Goal: Information Seeking & Learning: Learn about a topic

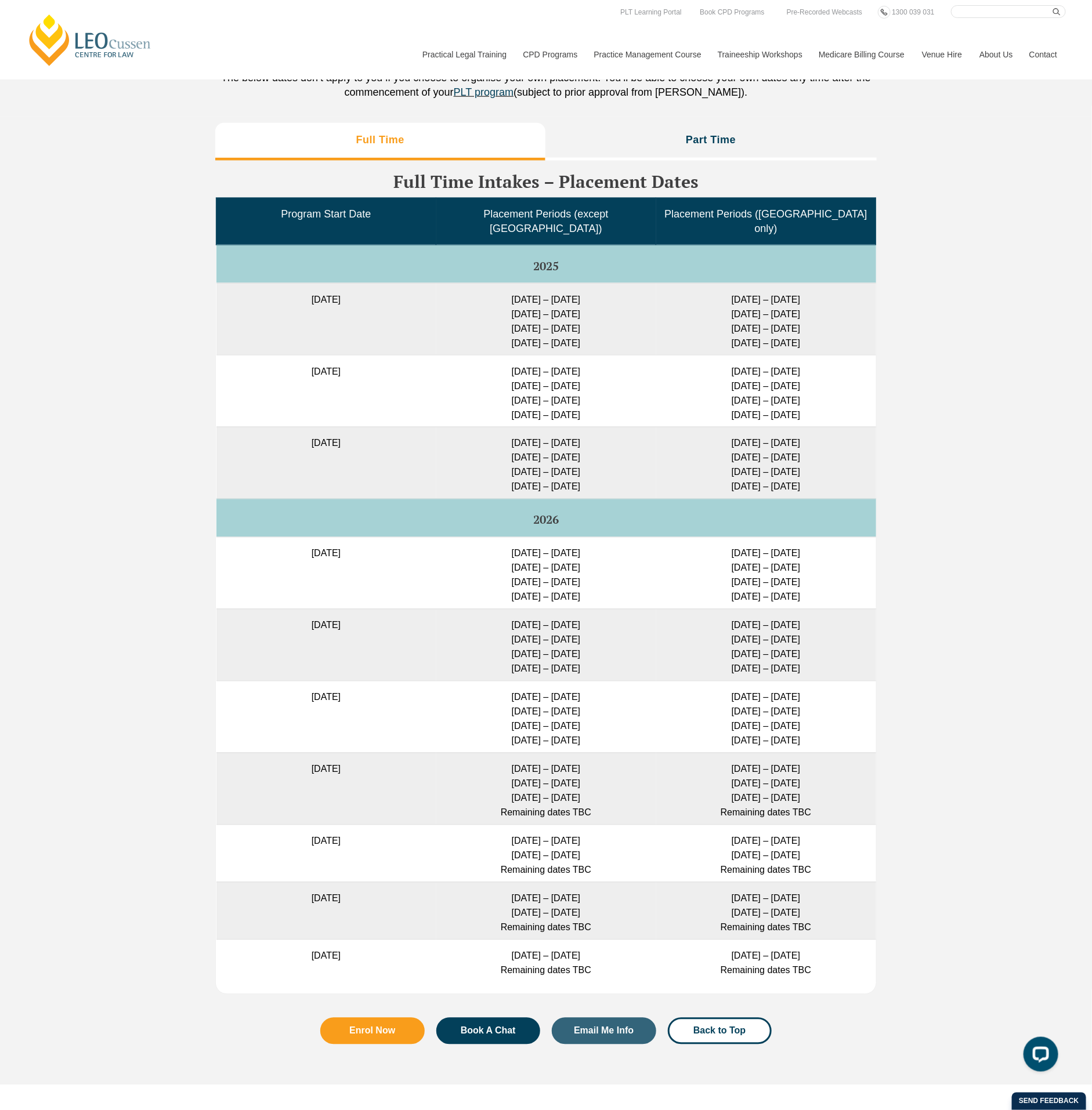
drag, startPoint x: 492, startPoint y: 292, endPoint x: 597, endPoint y: 295, distance: 105.0
click at [597, 295] on td "27 Jan – 16 Feb 2026 23 Feb – 16 March 2026 11 May – 29 May 2026 6 July – 24 Ju…" at bounding box center [546, 319] width 220 height 72
drag, startPoint x: 492, startPoint y: 365, endPoint x: 611, endPoint y: 367, distance: 119.0
click at [611, 367] on td "23 Feb – 16 March 2026 11 May – 29 May 2026 6 July – 24 July 2026 24 Aug – 11 S…" at bounding box center [546, 391] width 220 height 72
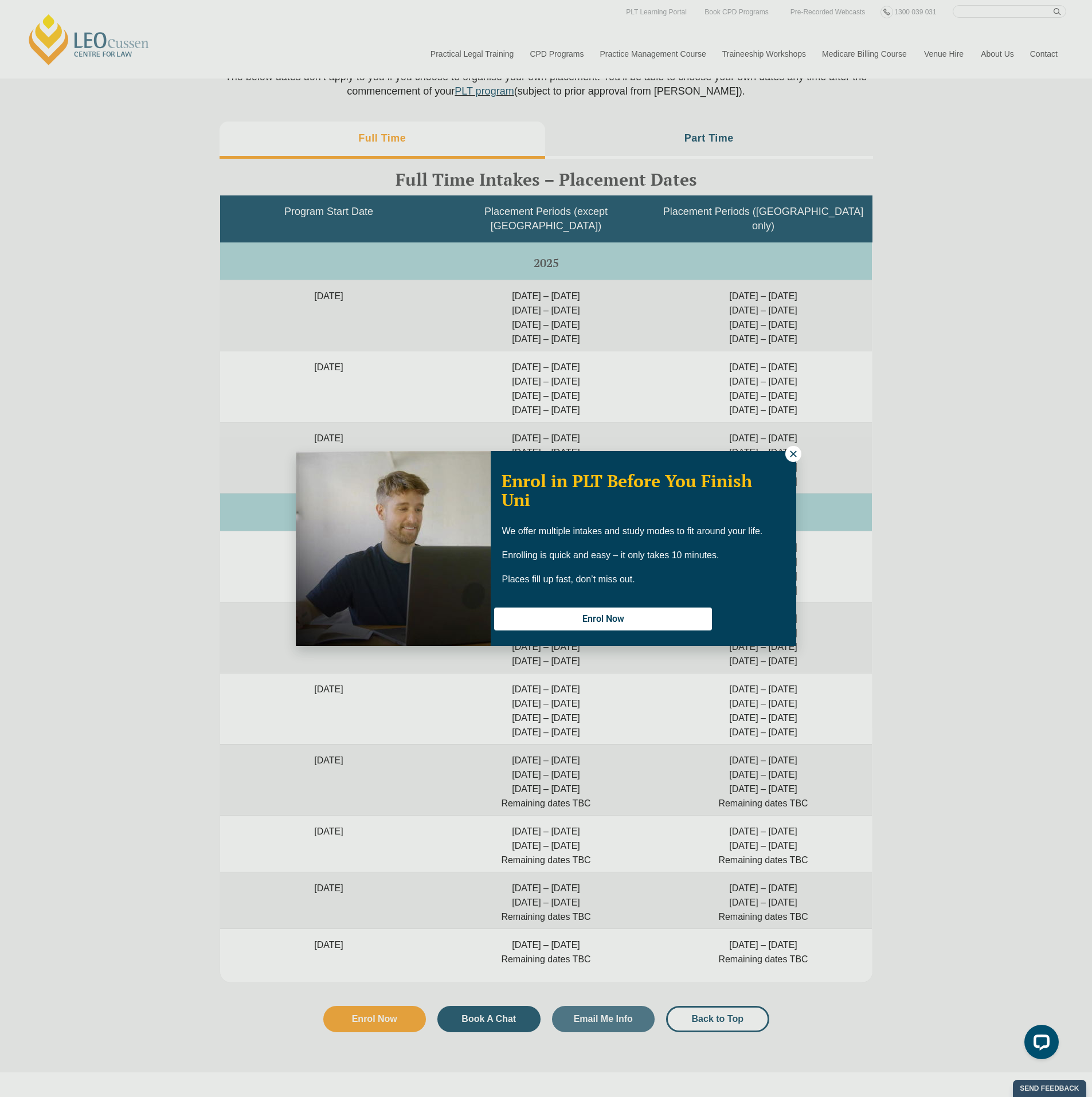
click at [791, 450] on icon at bounding box center [793, 454] width 10 height 10
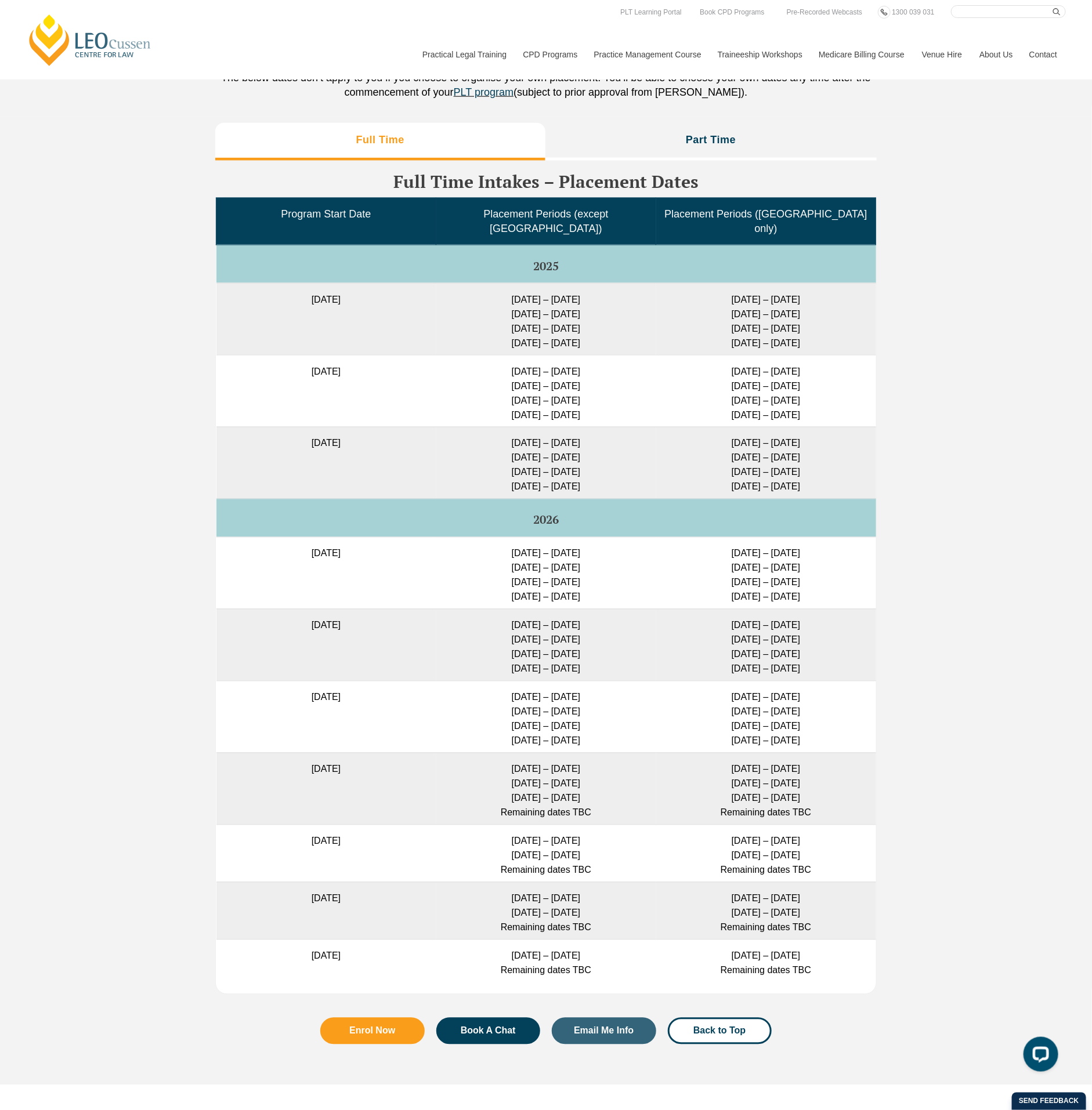
drag, startPoint x: 818, startPoint y: 364, endPoint x: 710, endPoint y: 359, distance: 108.1
click at [710, 359] on td "23 Feb – 20 March 2026 11 May – 5 June 2026 6 July – 31 July 2026 24 Aug – 18 S…" at bounding box center [765, 391] width 220 height 72
drag, startPoint x: 710, startPoint y: 359, endPoint x: 623, endPoint y: 381, distance: 89.7
click at [626, 383] on td "23 Feb – 16 March 2026 11 May – 29 May 2026 6 July – 24 July 2026 24 Aug – 11 S…" at bounding box center [546, 391] width 220 height 72
click at [669, 136] on li "Part Time" at bounding box center [711, 141] width 332 height 37
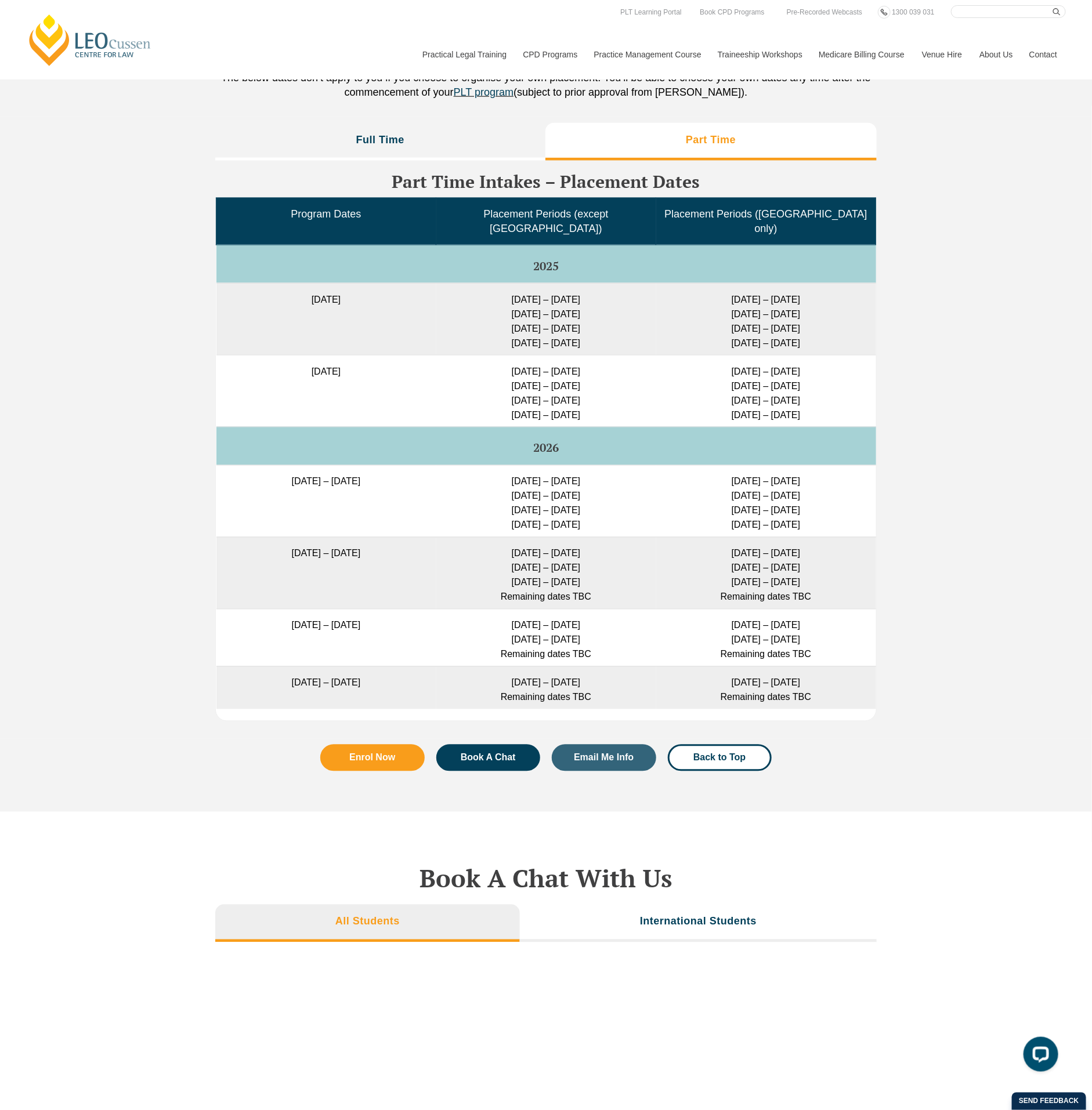
drag, startPoint x: 489, startPoint y: 364, endPoint x: 618, endPoint y: 361, distance: 129.0
click at [618, 361] on td "11 May – 29 May 2026 6 July – 24 July 2026 24 Aug – 11 Sep 2026 9 Nov – 27 Nov …" at bounding box center [546, 391] width 220 height 72
click at [961, 397] on div "Full Time Part Time Full Time Intakes – Placement Dates Program Start Date Plac…" at bounding box center [546, 428] width 1092 height 621
click at [448, 145] on li "Full Time" at bounding box center [380, 141] width 330 height 37
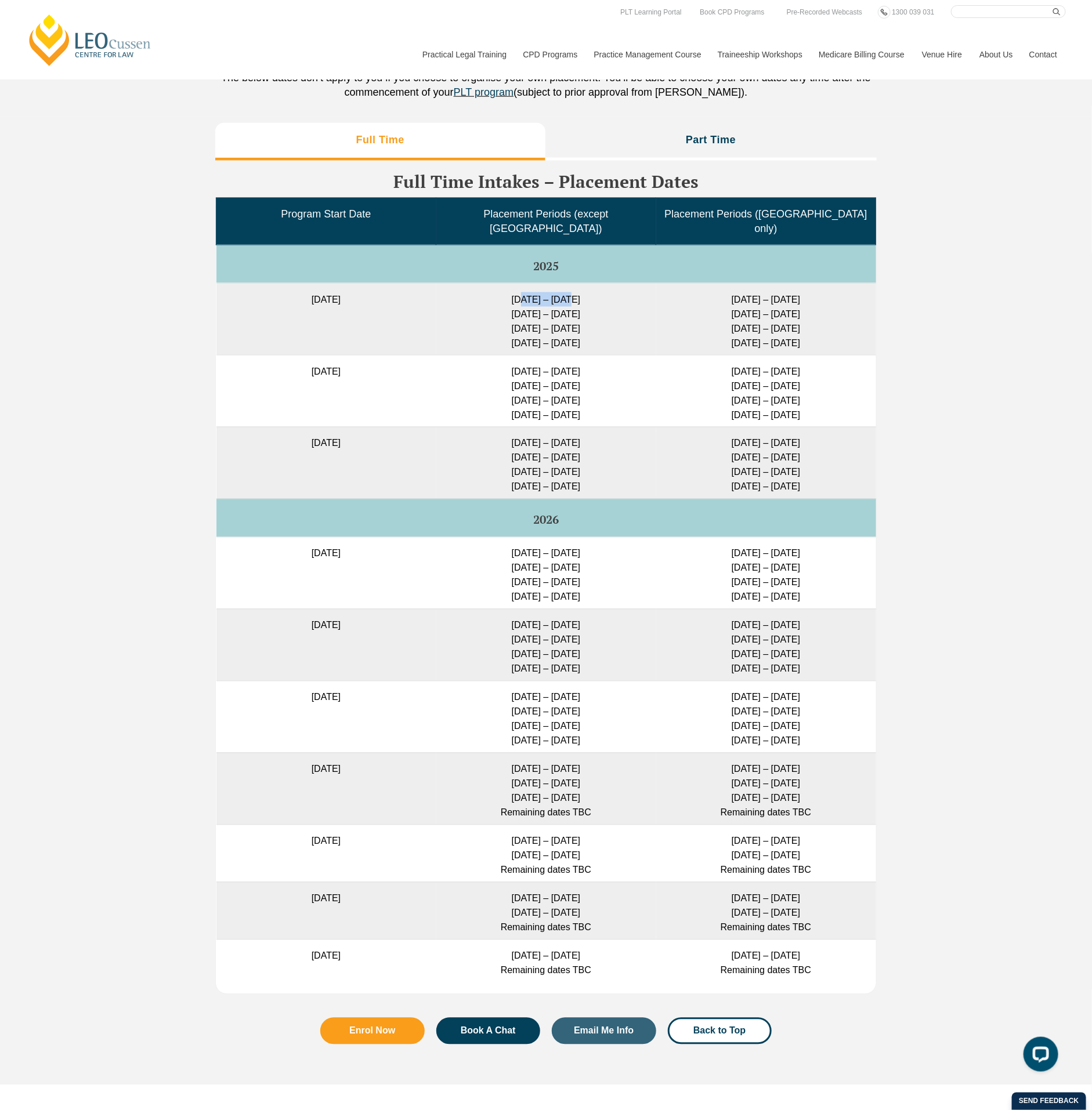
drag, startPoint x: 511, startPoint y: 298, endPoint x: 559, endPoint y: 296, distance: 48.0
click at [559, 296] on td "27 Jan – 16 Feb 2026 23 Feb – 16 March 2026 11 May – 29 May 2026 6 July – 24 Ju…" at bounding box center [546, 319] width 220 height 72
drag, startPoint x: 559, startPoint y: 296, endPoint x: 505, endPoint y: 322, distance: 59.9
click at [505, 322] on td "27 Jan – 16 Feb 2026 23 Feb – 16 March 2026 11 May – 29 May 2026 6 July – 24 Ju…" at bounding box center [546, 319] width 220 height 72
drag, startPoint x: 495, startPoint y: 322, endPoint x: 606, endPoint y: 325, distance: 111.0
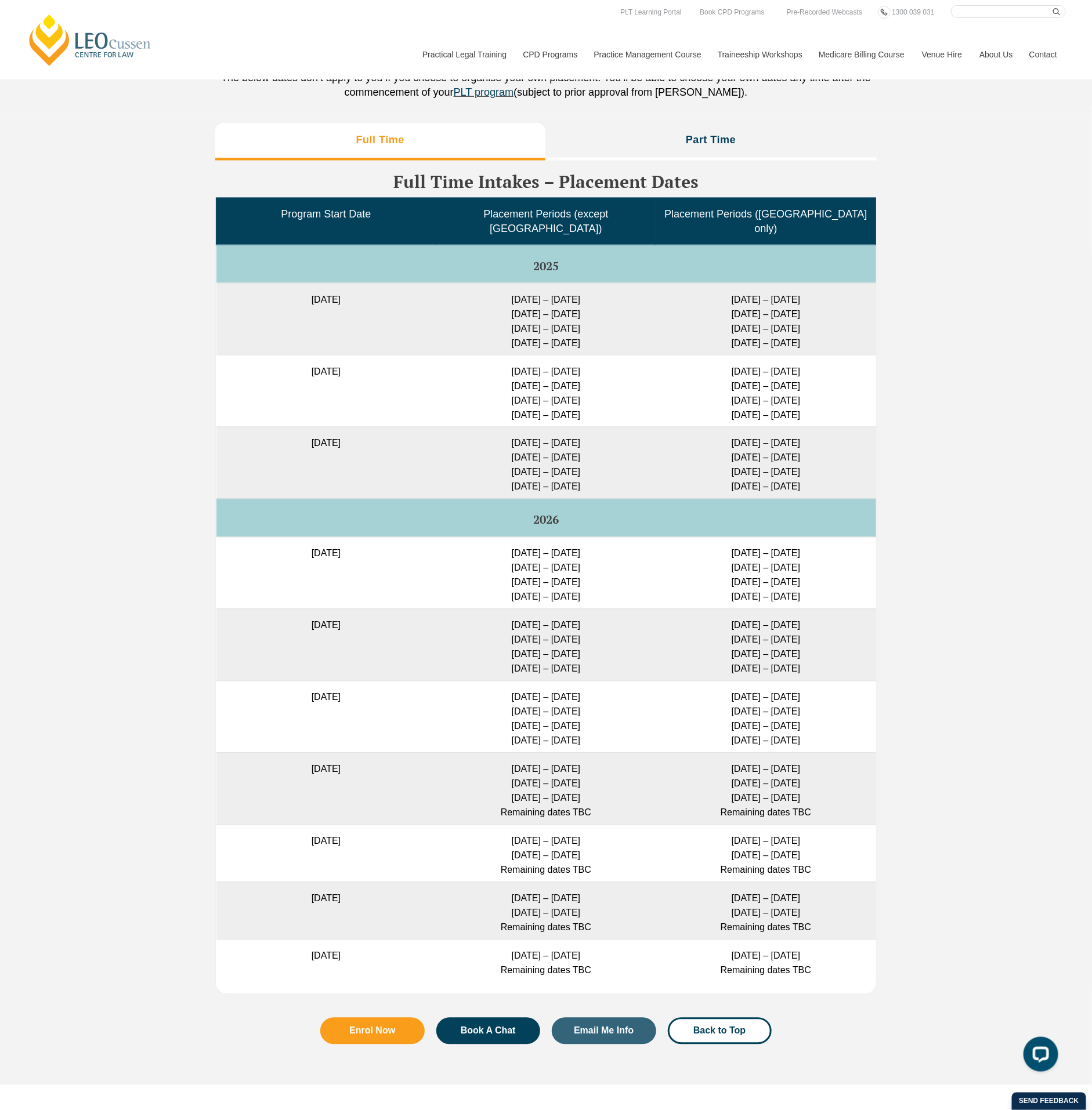
click at [606, 325] on td "27 Jan – 16 Feb 2026 23 Feb – 16 March 2026 11 May – 29 May 2026 6 July – 24 Ju…" at bounding box center [546, 319] width 220 height 72
drag, startPoint x: 592, startPoint y: 437, endPoint x: 499, endPoint y: 435, distance: 93.0
click at [499, 435] on td "11 May – 29 May 2026 6 July – 24 July 2026 24 Aug – 11 Sep 2026 9 – 27 Nov 2026" at bounding box center [546, 463] width 220 height 72
drag, startPoint x: 499, startPoint y: 435, endPoint x: 589, endPoint y: 459, distance: 93.1
click at [589, 461] on td "11 May – 29 May 2026 6 July – 24 July 2026 24 Aug – 11 Sep 2026 9 – 27 Nov 2026" at bounding box center [546, 463] width 220 height 72
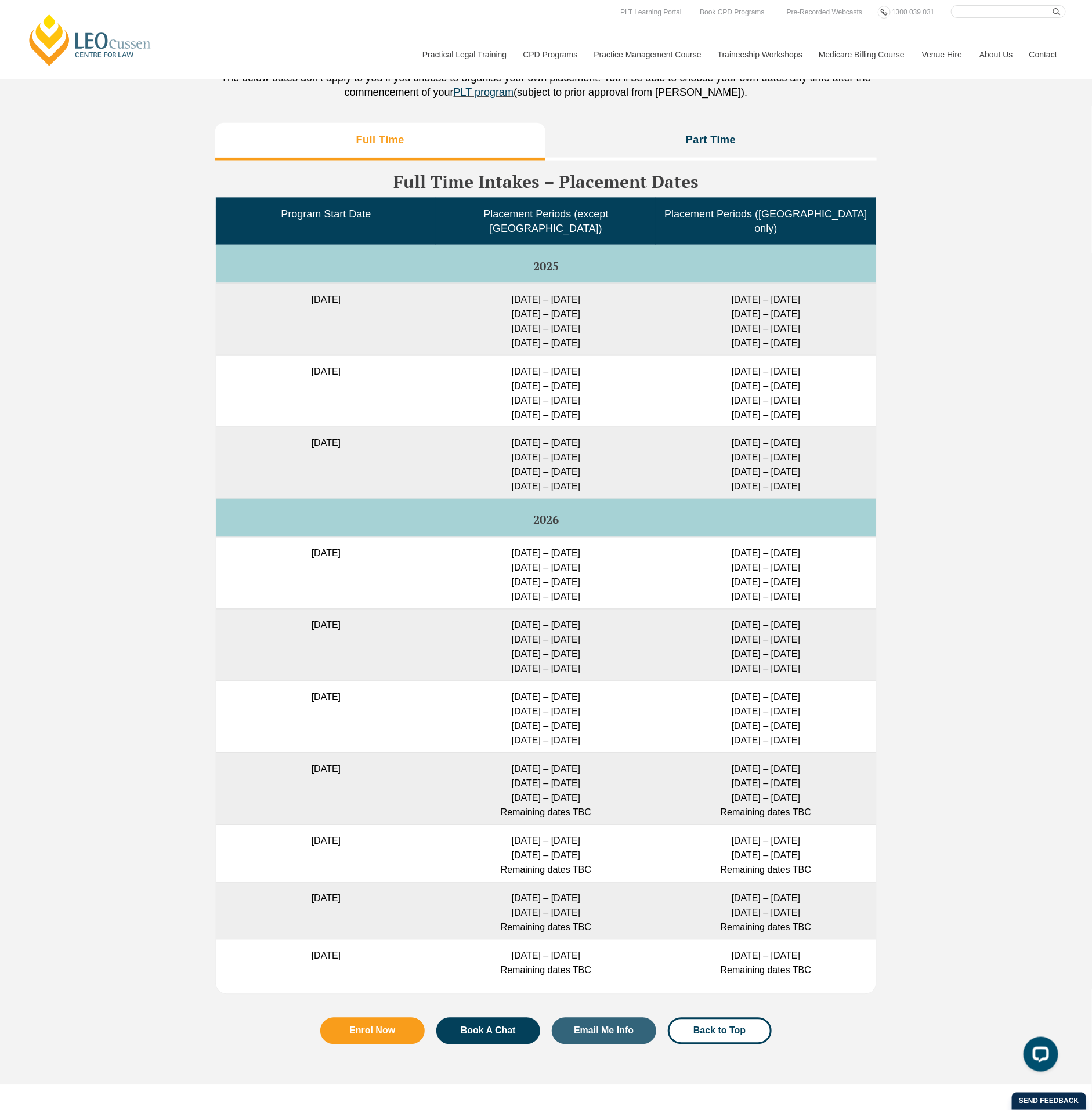
drag, startPoint x: 592, startPoint y: 451, endPoint x: 487, endPoint y: 455, distance: 105.1
click at [487, 455] on td "11 May – 29 May 2026 6 July – 24 July 2026 24 Aug – 11 Sep 2026 9 – 27 Nov 2026" at bounding box center [546, 463] width 220 height 72
drag, startPoint x: 487, startPoint y: 455, endPoint x: 611, endPoint y: 428, distance: 126.9
click at [611, 428] on td "11 May – 29 May 2026 6 July – 24 July 2026 24 Aug – 11 Sep 2026 9 – 27 Nov 2026" at bounding box center [546, 463] width 220 height 72
drag, startPoint x: 603, startPoint y: 442, endPoint x: 522, endPoint y: 444, distance: 81.0
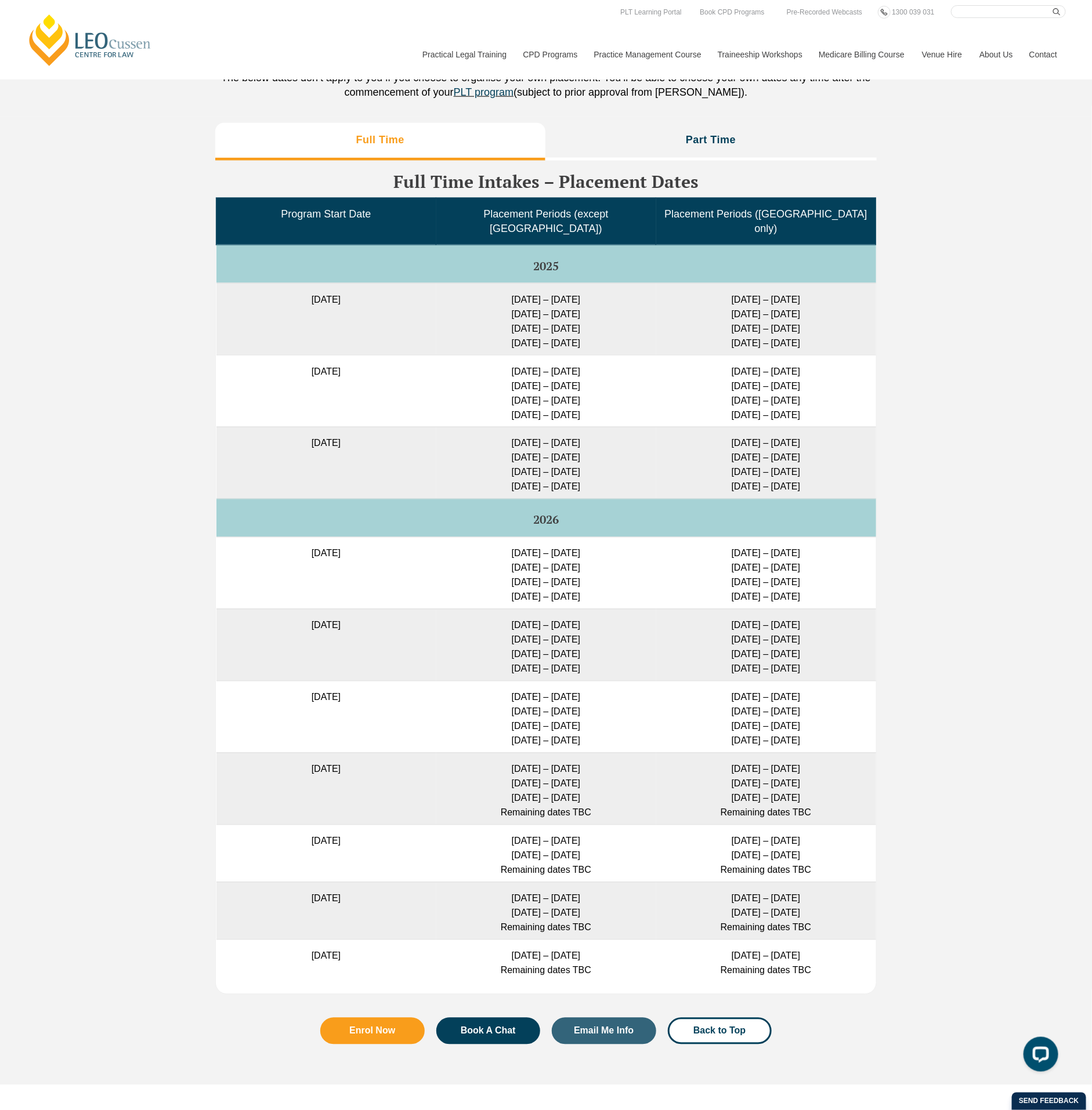
click at [522, 444] on td "11 May – 29 May 2026 6 July – 24 July 2026 24 Aug – 11 Sep 2026 9 – 27 Nov 2026" at bounding box center [546, 463] width 220 height 72
drag, startPoint x: 522, startPoint y: 444, endPoint x: 514, endPoint y: 456, distance: 14.4
click at [514, 456] on td "11 May – 29 May 2026 6 July – 24 July 2026 24 Aug – 11 Sep 2026 9 – 27 Nov 2026" at bounding box center [546, 463] width 220 height 72
click at [498, 379] on td "23 Feb – 16 March 2026 11 May – 29 May 2026 6 July – 24 July 2026 24 Aug – 11 S…" at bounding box center [546, 391] width 220 height 72
click at [336, 292] on td "[DATE]" at bounding box center [326, 319] width 220 height 72
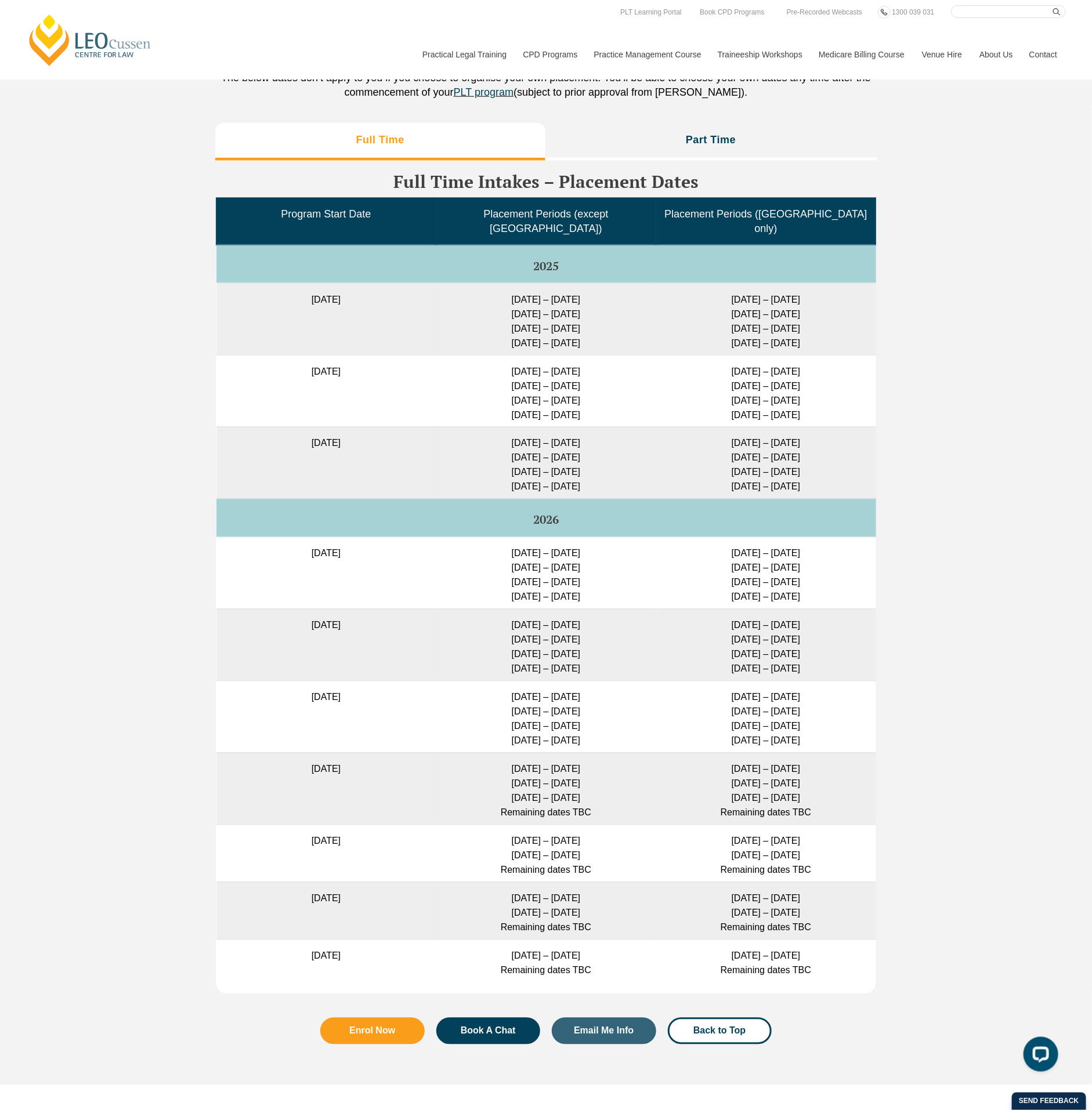
drag, startPoint x: 312, startPoint y: 445, endPoint x: 372, endPoint y: 449, distance: 60.1
click at [372, 449] on td "[DATE]" at bounding box center [326, 463] width 220 height 72
drag, startPoint x: 372, startPoint y: 449, endPoint x: 291, endPoint y: 426, distance: 84.2
click at [291, 427] on td "[DATE]" at bounding box center [326, 463] width 220 height 72
drag, startPoint x: 288, startPoint y: 437, endPoint x: 423, endPoint y: 437, distance: 135.0
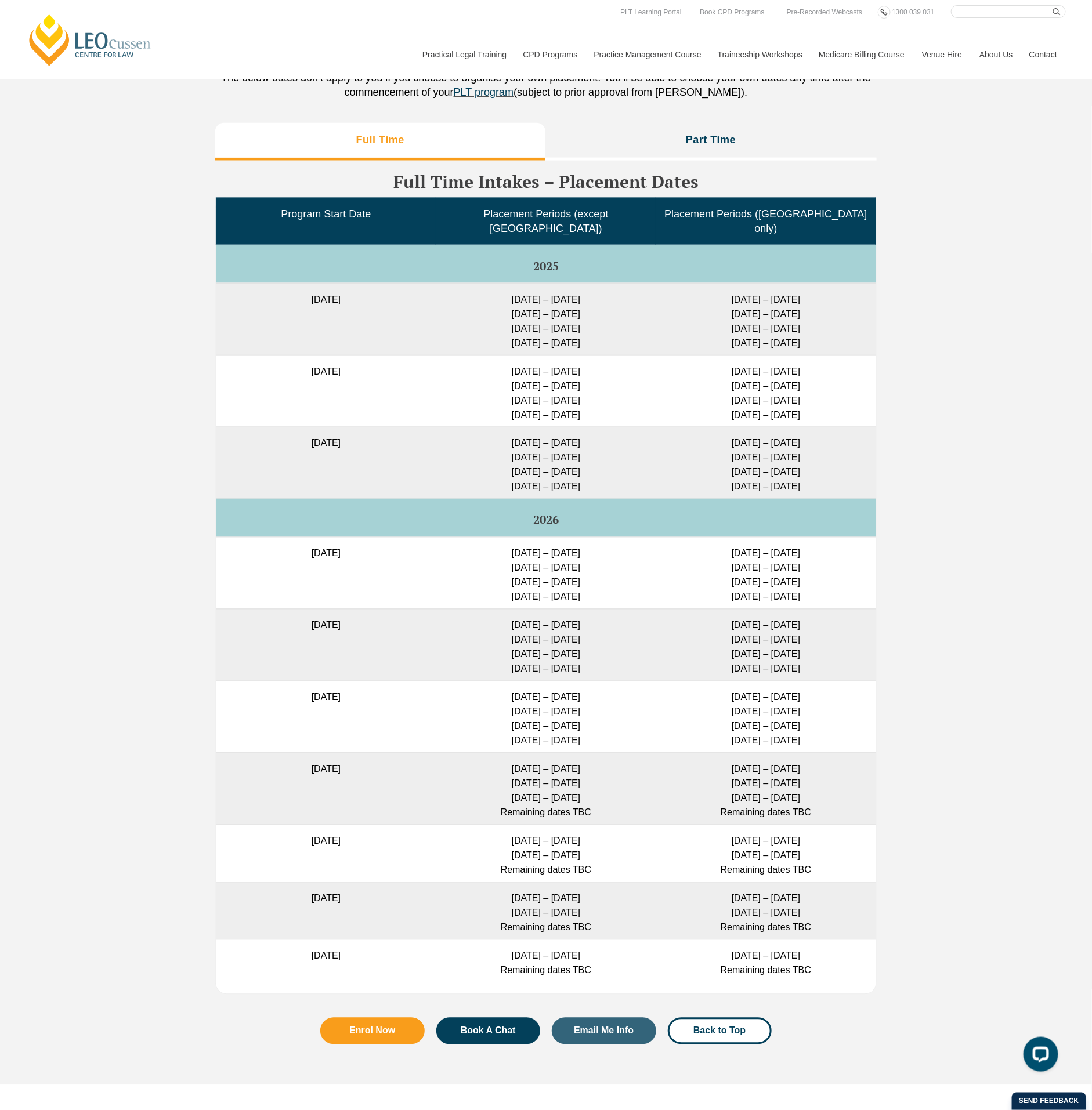
click at [423, 437] on td "[DATE]" at bounding box center [326, 463] width 220 height 72
drag, startPoint x: 423, startPoint y: 437, endPoint x: 592, endPoint y: 383, distance: 177.4
click at [592, 383] on td "23 Feb – 16 March 2026 11 May – 29 May 2026 6 July – 24 July 2026 24 Aug – 11 S…" at bounding box center [546, 391] width 220 height 72
drag, startPoint x: 596, startPoint y: 376, endPoint x: 515, endPoint y: 372, distance: 81.1
click at [515, 372] on td "23 Feb – 16 March 2026 11 May – 29 May 2026 6 July – 24 July 2026 24 Aug – 11 S…" at bounding box center [546, 391] width 220 height 72
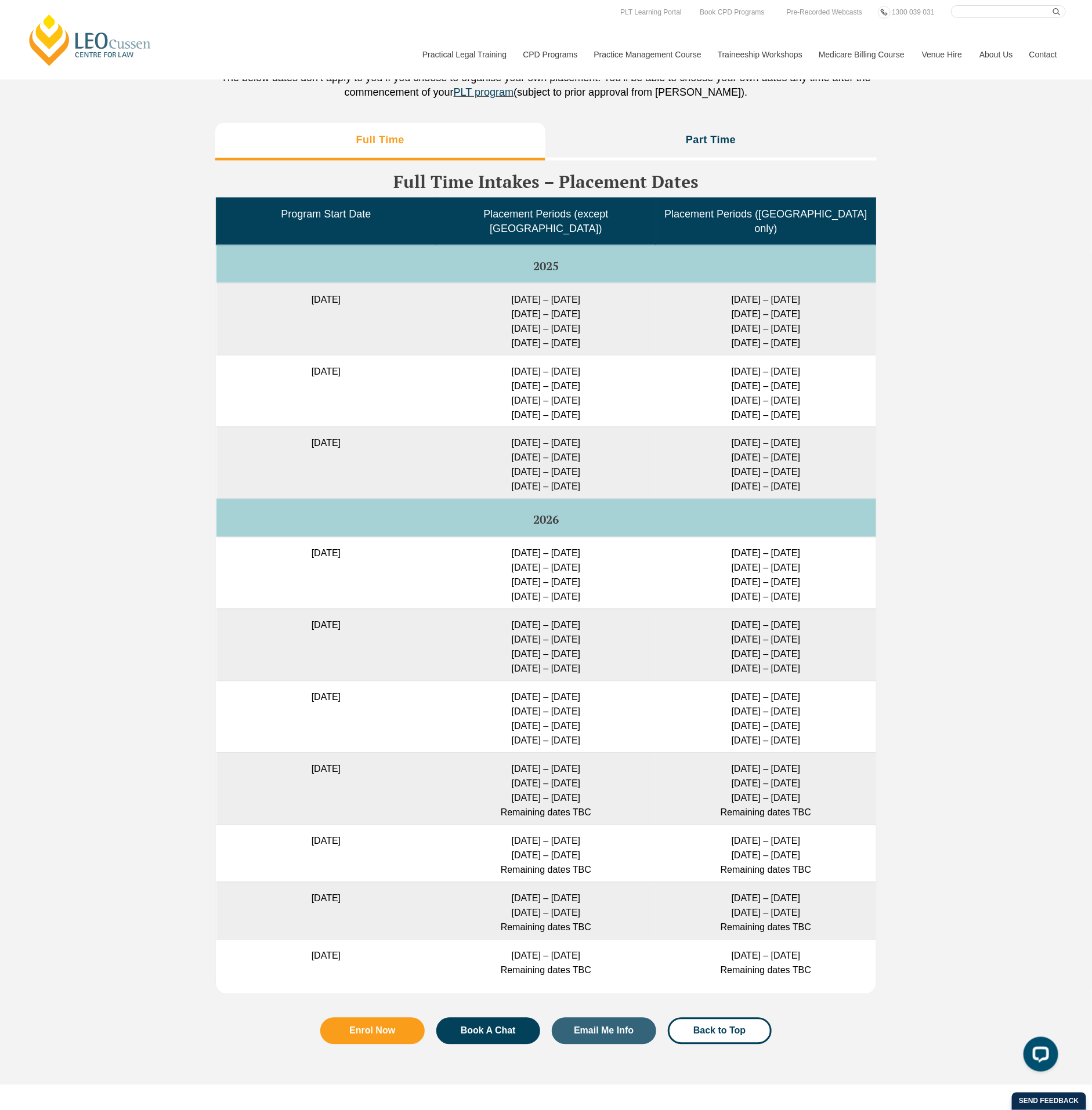
drag, startPoint x: 515, startPoint y: 372, endPoint x: 506, endPoint y: 319, distance: 53.8
click at [506, 319] on td "27 Jan – 16 Feb 2026 23 Feb – 16 March 2026 11 May – 29 May 2026 6 July – 24 Ju…" at bounding box center [546, 319] width 220 height 72
